Goal: Task Accomplishment & Management: Manage account settings

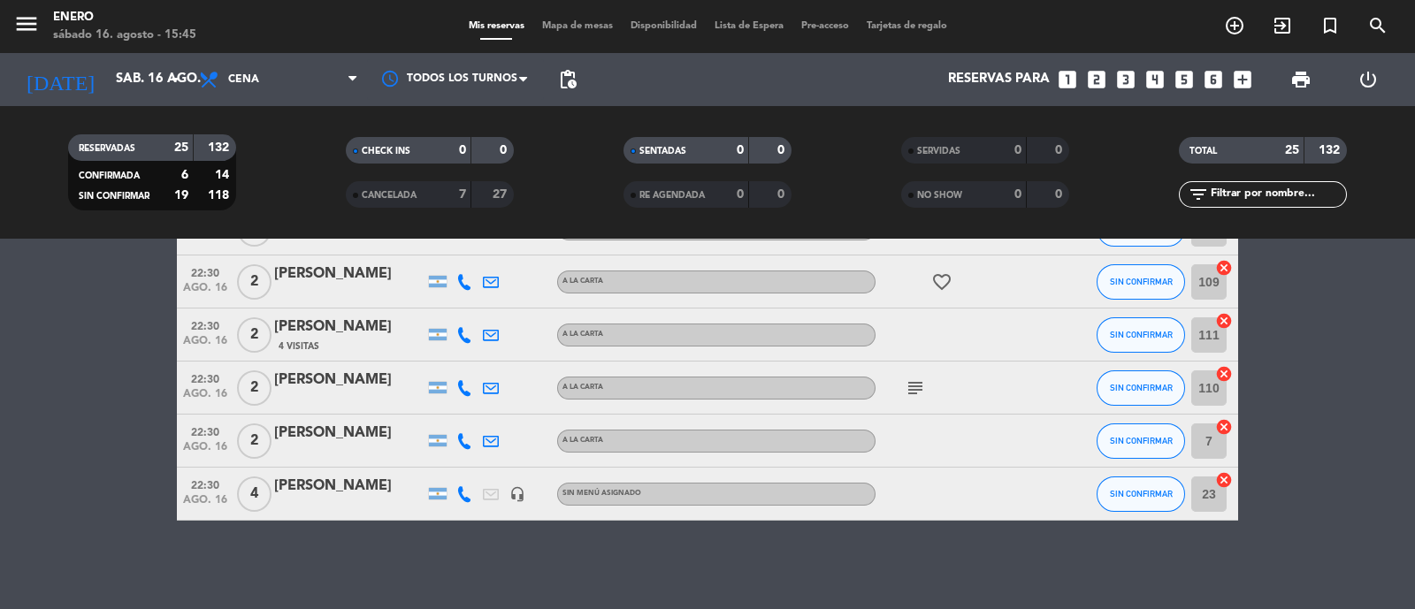
scroll to position [1114, 0]
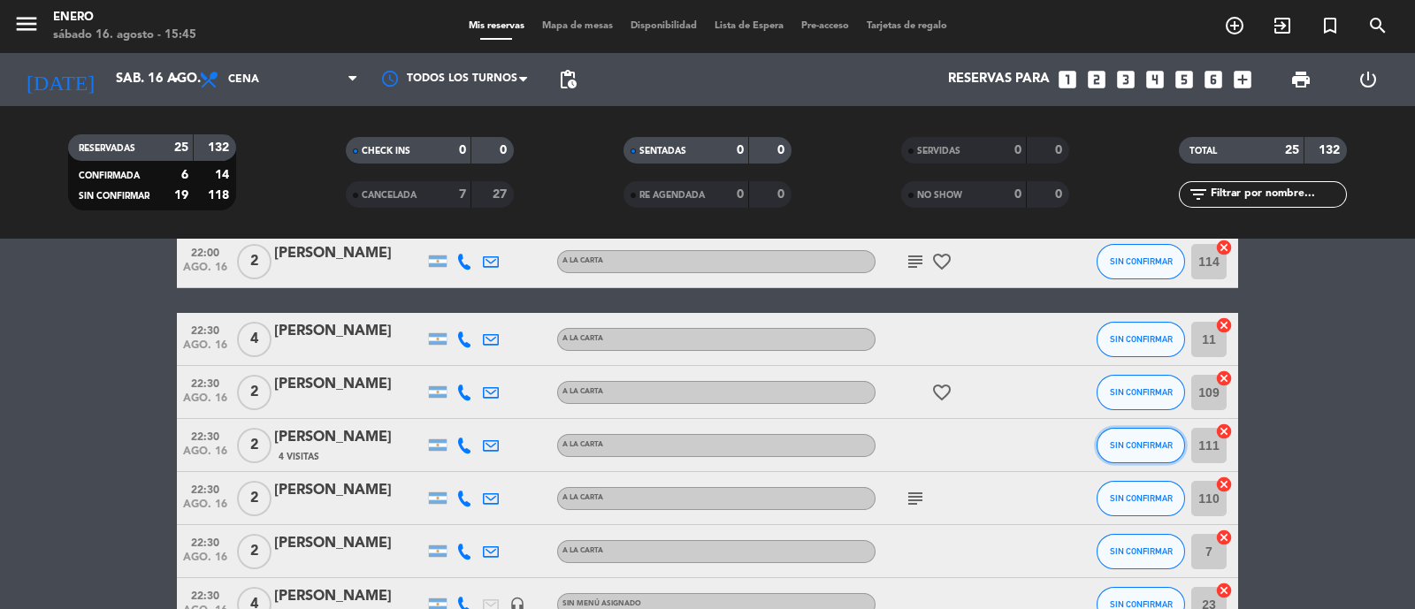
click at [1151, 453] on button "SIN CONFIRMAR" at bounding box center [1140, 445] width 88 height 35
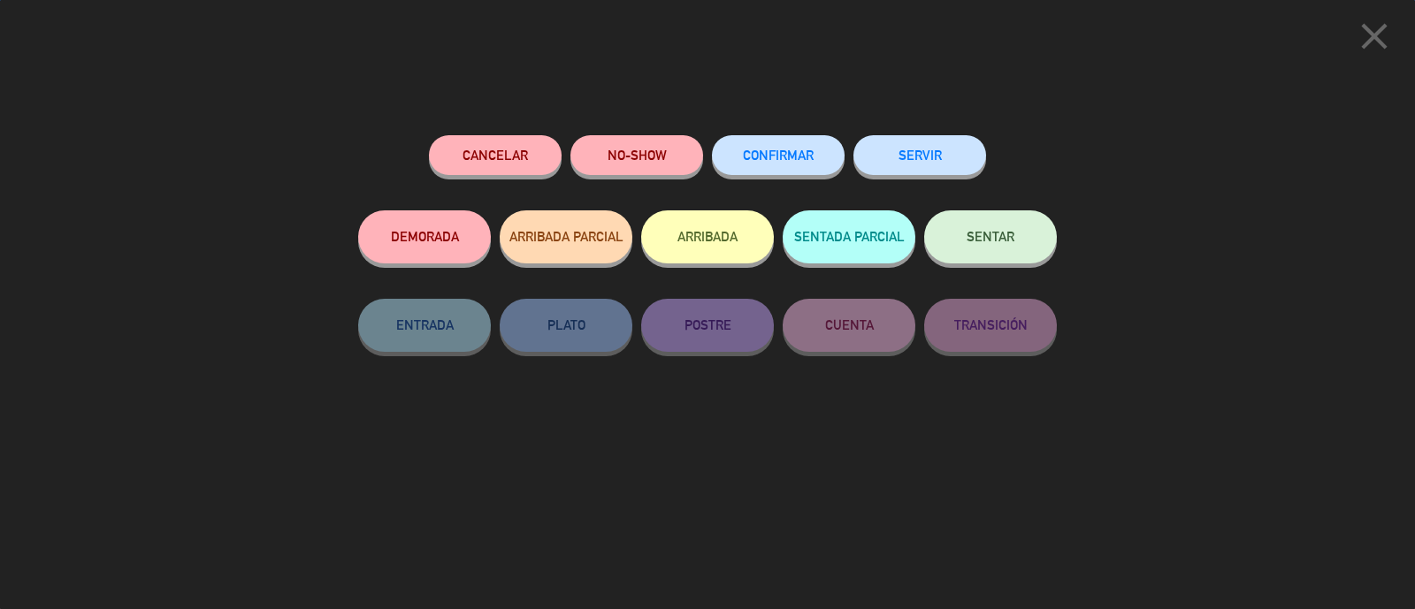
click at [765, 142] on button "CONFIRMAR" at bounding box center [778, 155] width 133 height 40
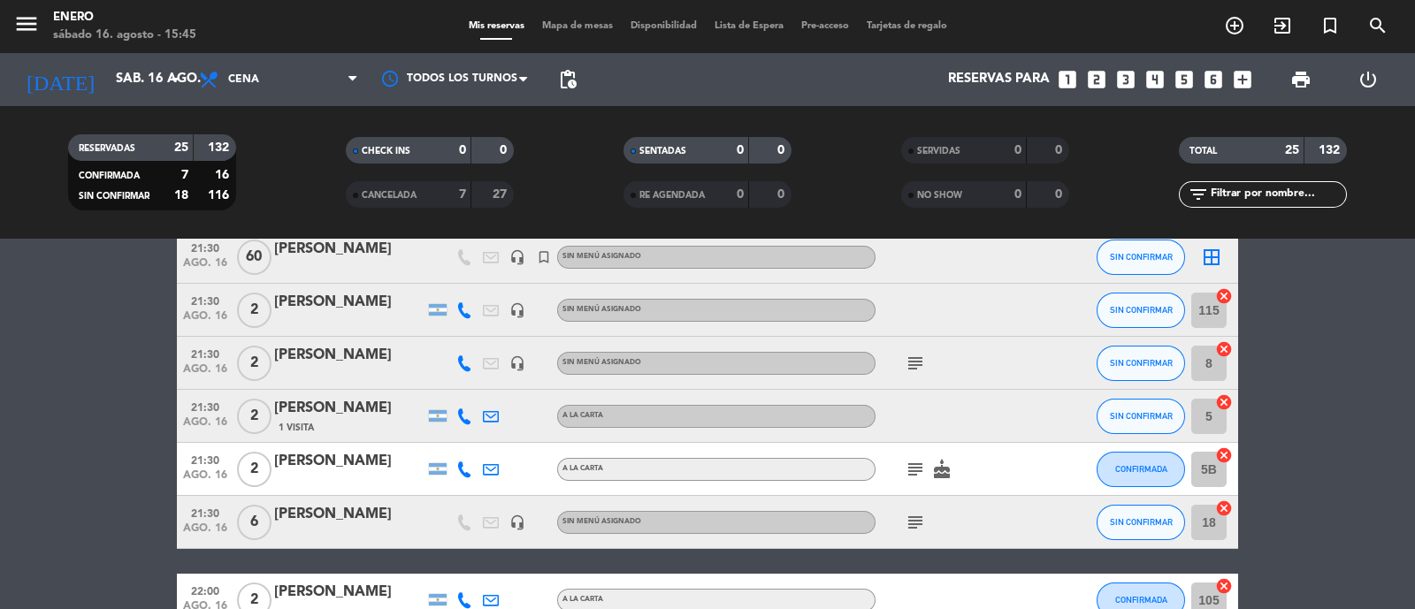
scroll to position [340, 0]
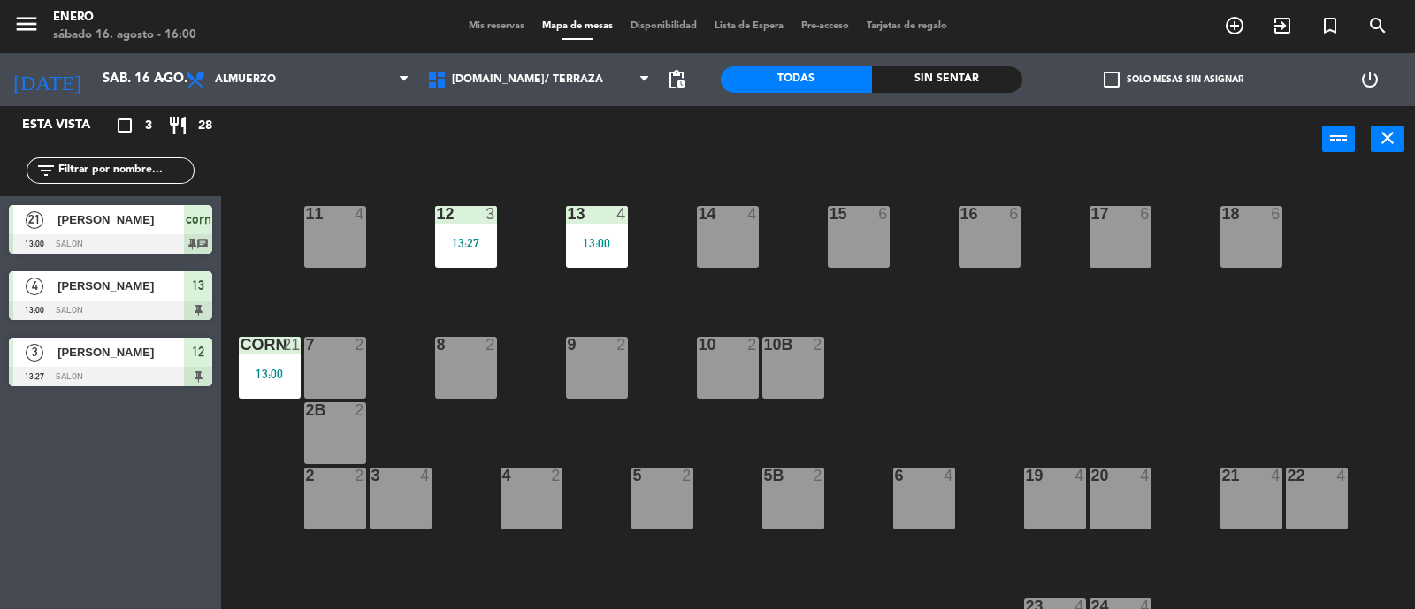
click at [503, 17] on div "menu Enero sábado 16. agosto - 16:00 Mis reservas Mapa de mesas Disponibilidad …" at bounding box center [707, 26] width 1415 height 53
click at [503, 24] on span "Mis reservas" at bounding box center [496, 26] width 73 height 10
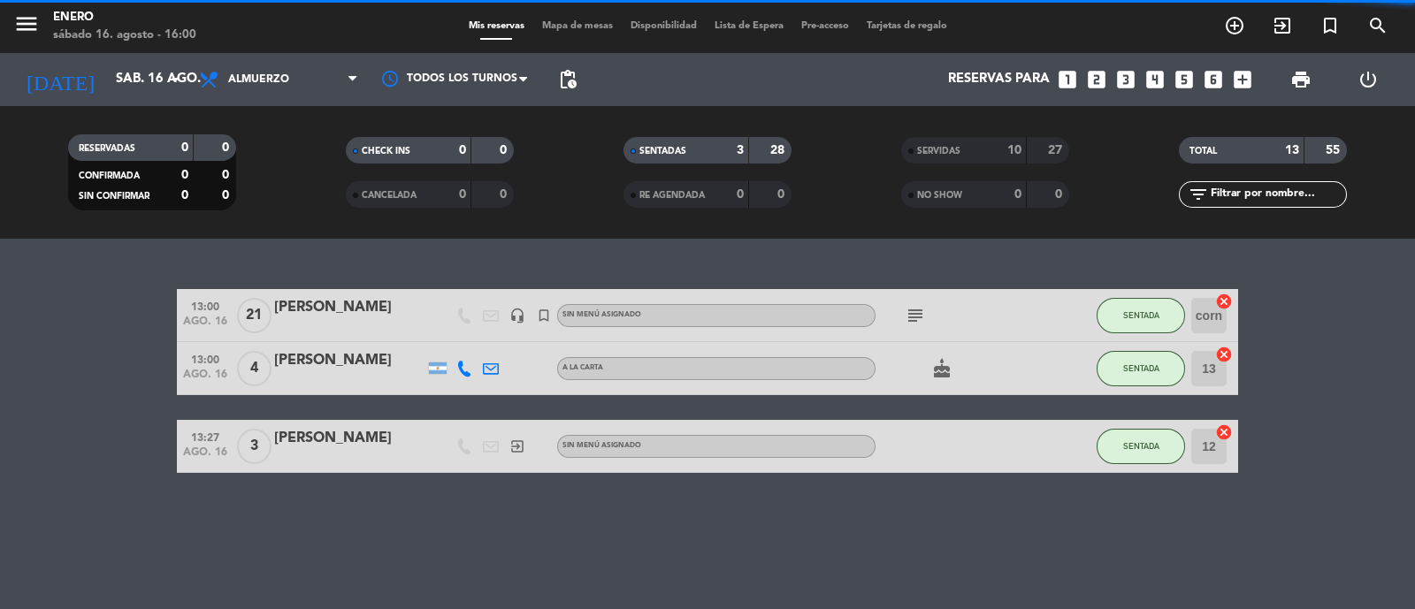
click at [274, 75] on span "Almuerzo" at bounding box center [258, 79] width 61 height 12
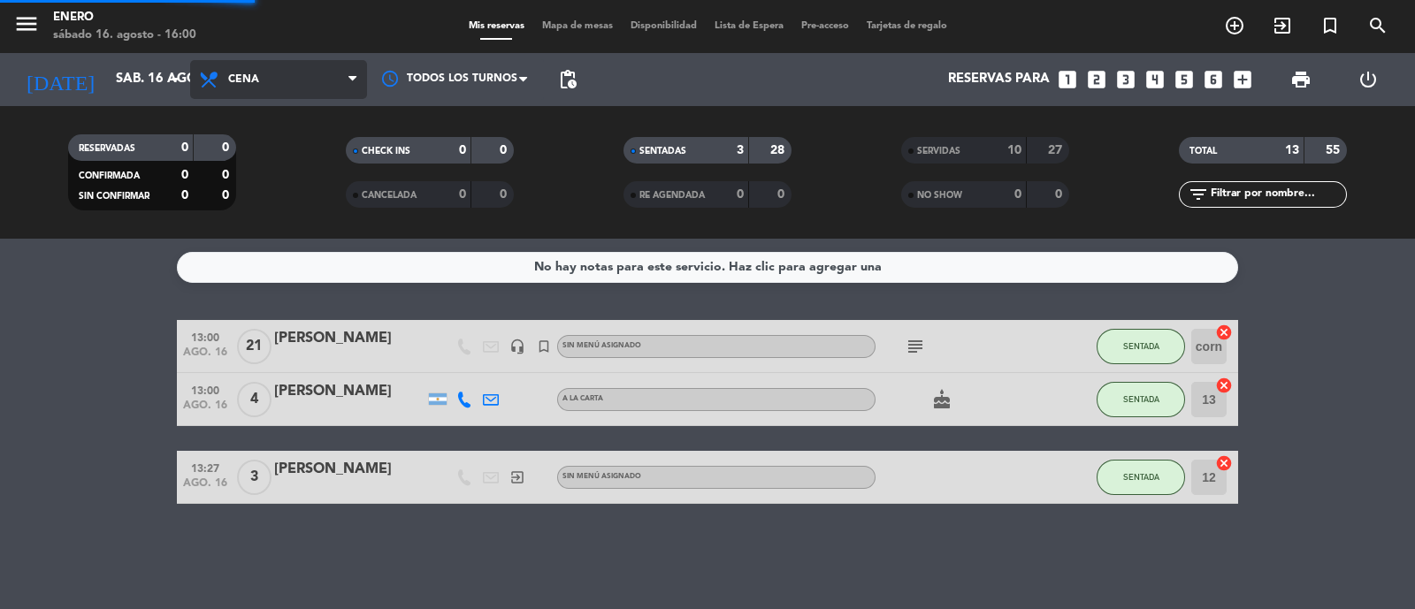
click at [276, 227] on div "menu Enero sábado 16. agosto - 16:00 Mis reservas Mapa de mesas Disponibilidad …" at bounding box center [707, 119] width 1415 height 239
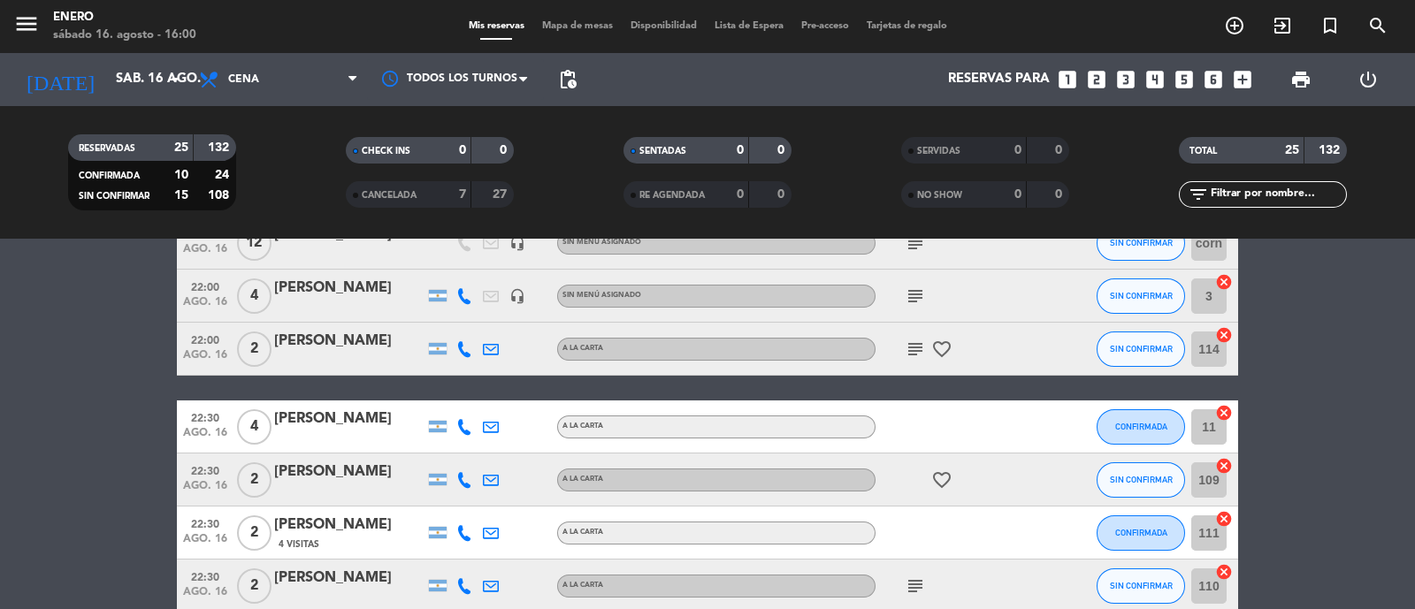
scroll to position [1105, 0]
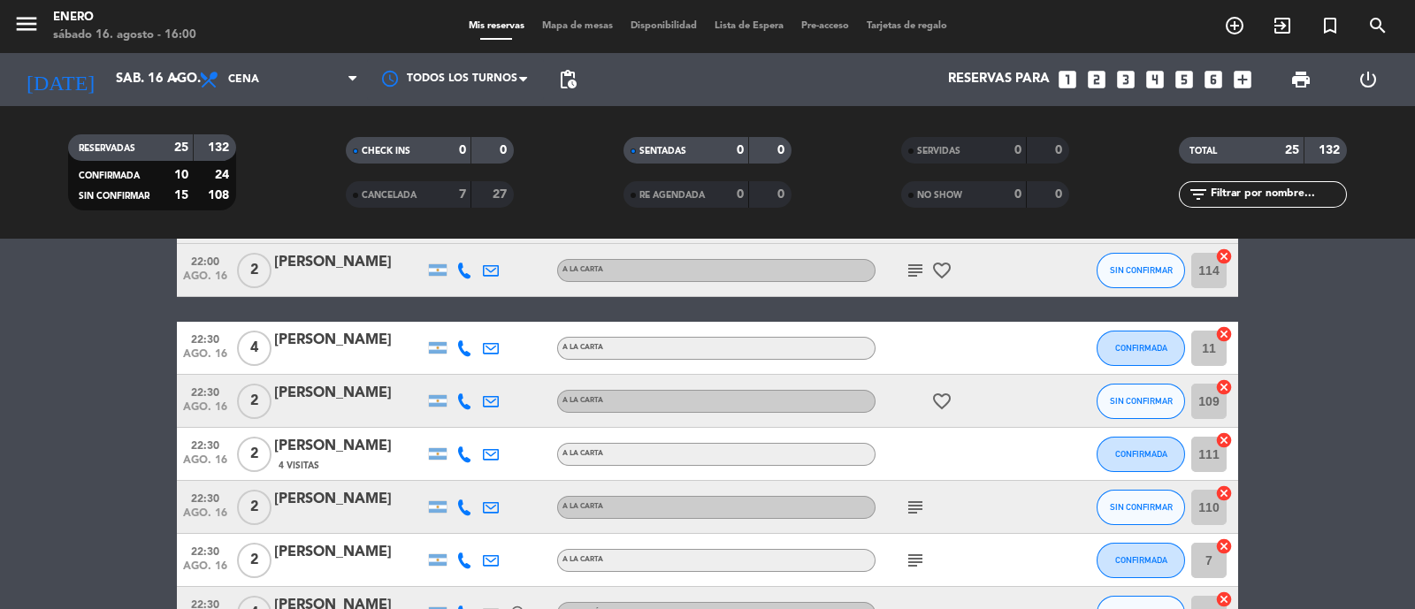
click at [932, 342] on div at bounding box center [954, 348] width 159 height 52
click at [386, 342] on div "[PERSON_NAME]" at bounding box center [349, 340] width 150 height 23
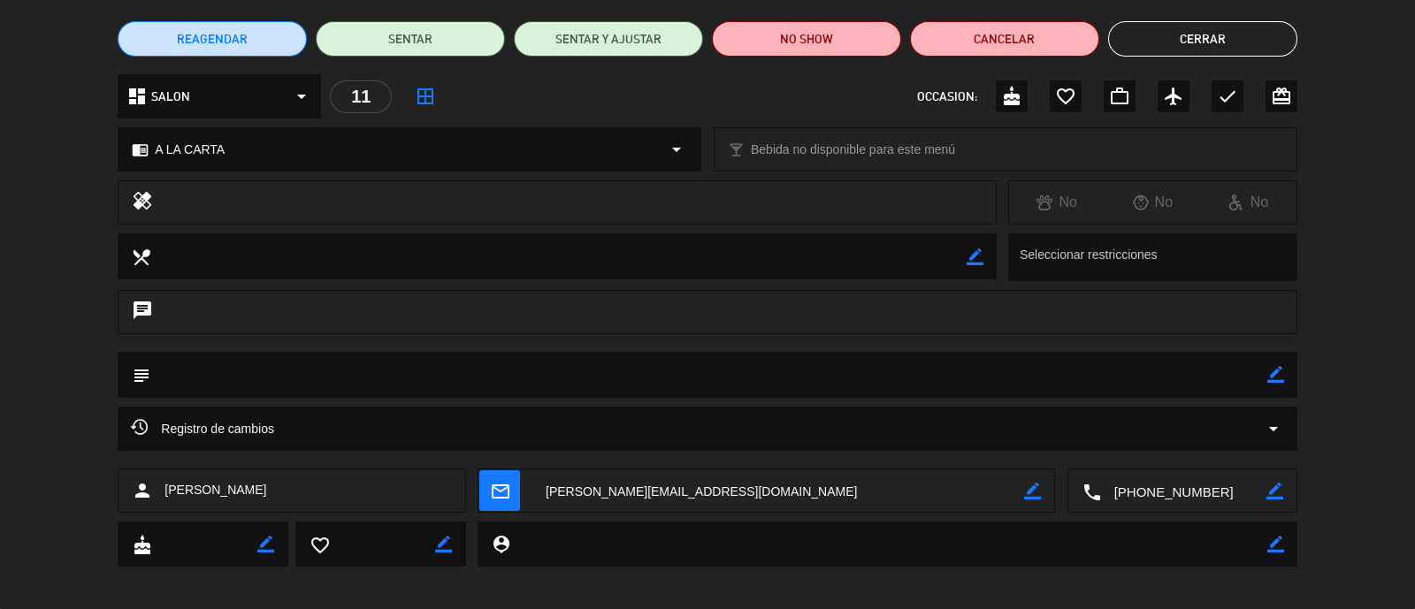
scroll to position [149, 0]
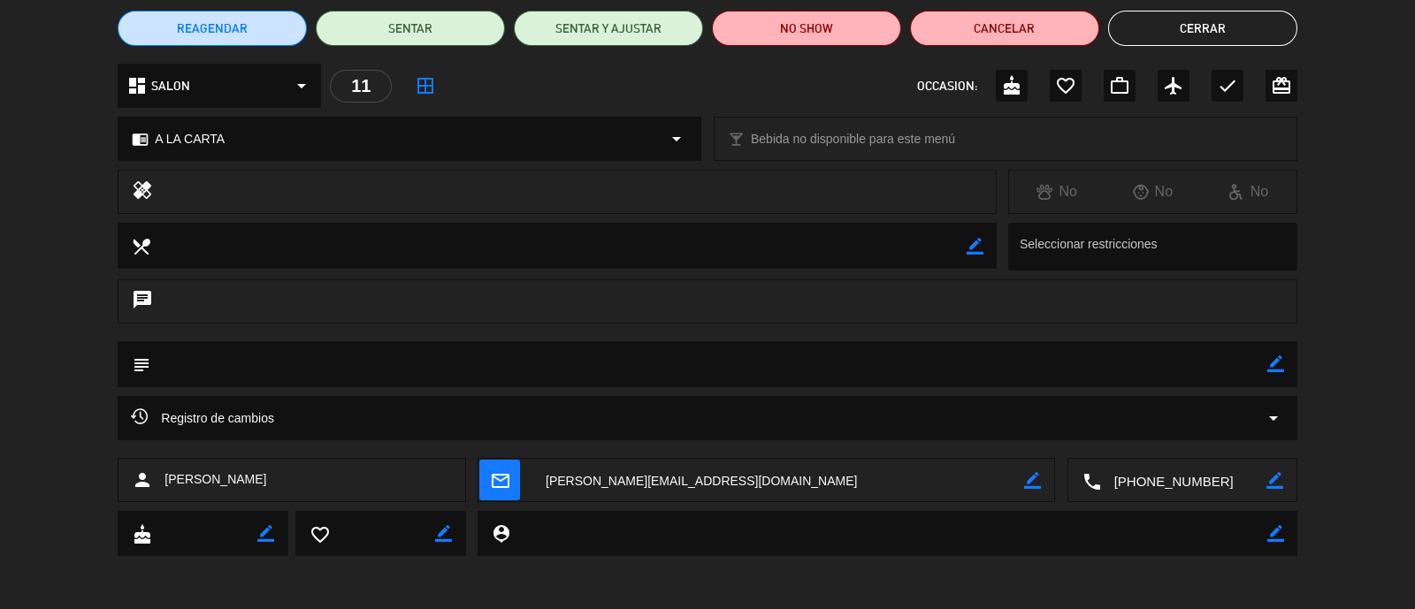
click at [1279, 363] on icon "border_color" at bounding box center [1275, 363] width 17 height 17
click at [659, 364] on textarea at bounding box center [708, 363] width 1116 height 45
type textarea "P"
type textarea "S"
click at [1254, 366] on textarea at bounding box center [708, 363] width 1116 height 45
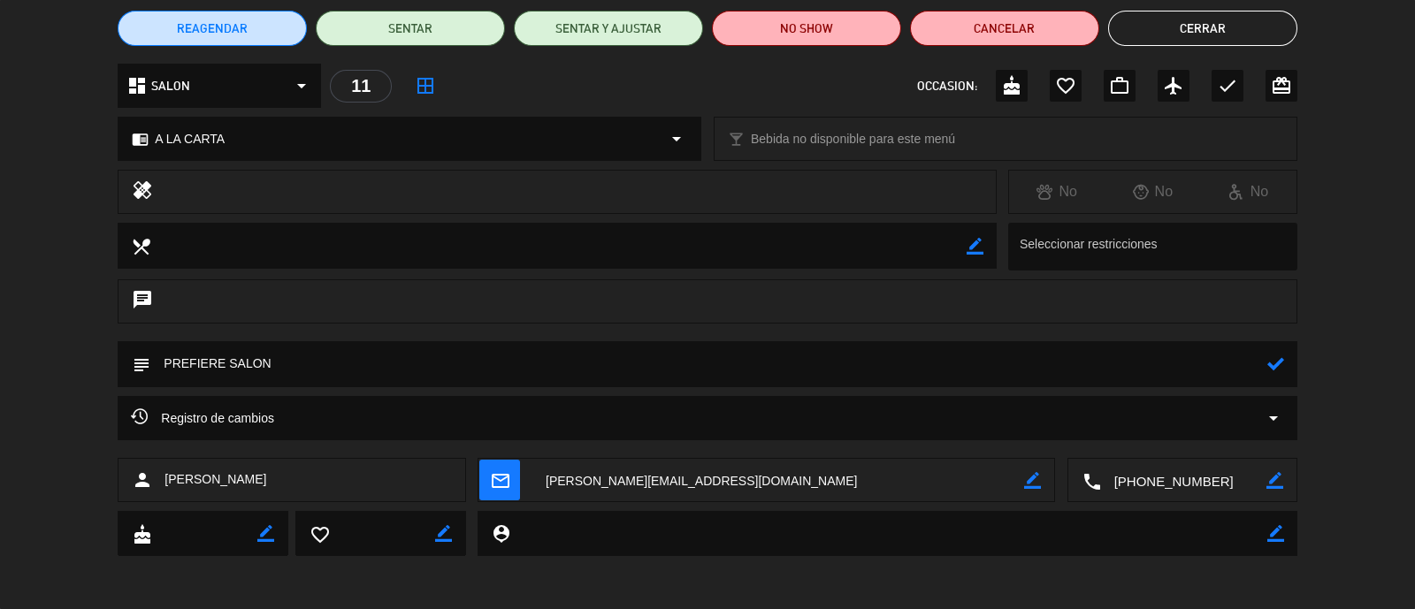
type textarea "PREFIERE SALON"
click at [1273, 373] on div at bounding box center [1275, 364] width 17 height 46
click at [1273, 365] on icon at bounding box center [1275, 363] width 17 height 17
click at [1200, 30] on button "Cerrar" at bounding box center [1202, 28] width 189 height 35
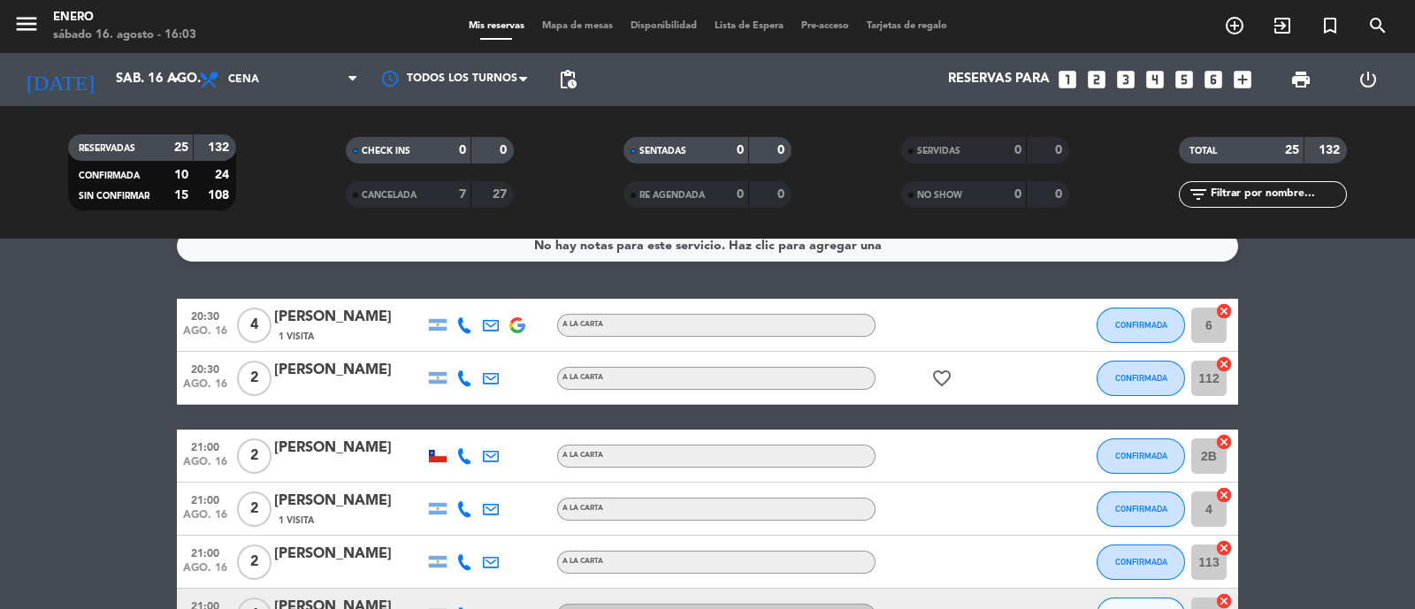
scroll to position [0, 0]
